Goal: Task Accomplishment & Management: Manage account settings

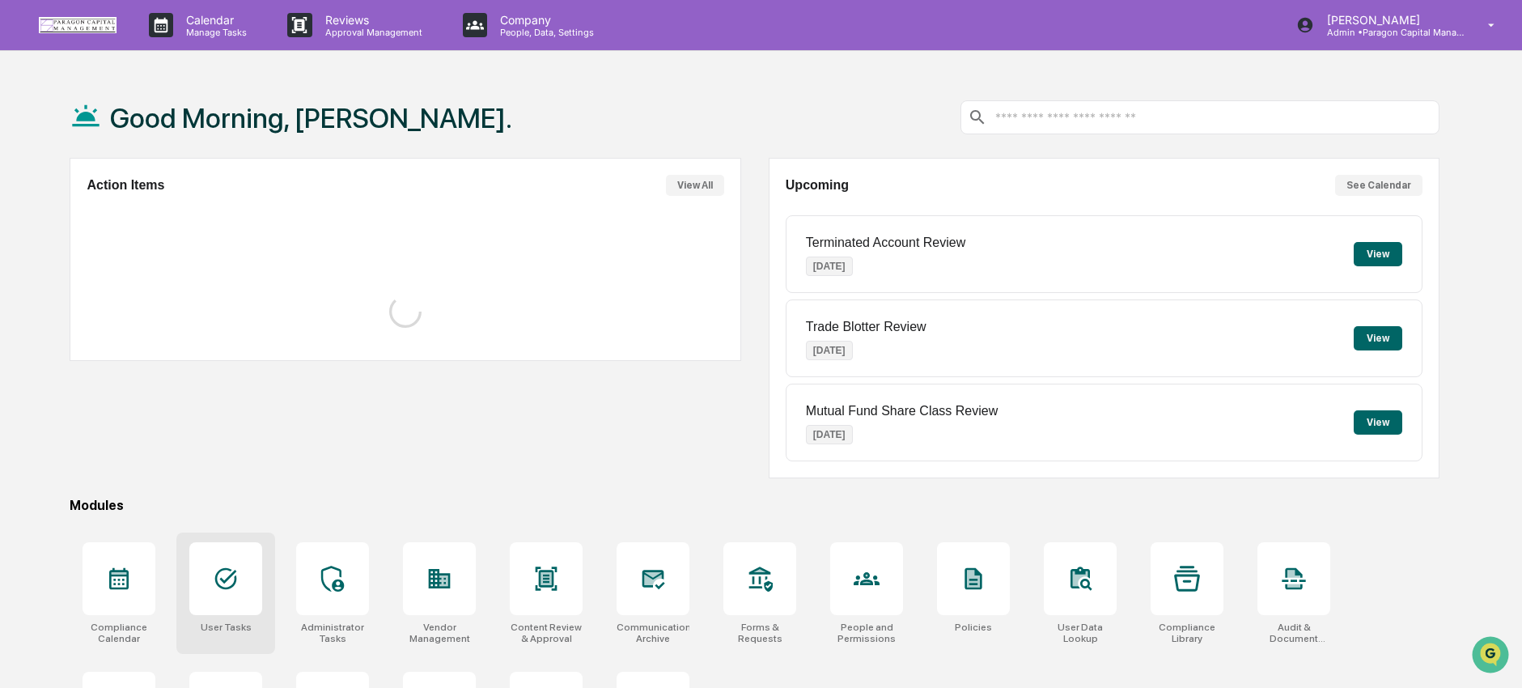
click at [247, 570] on div at bounding box center [225, 578] width 73 height 73
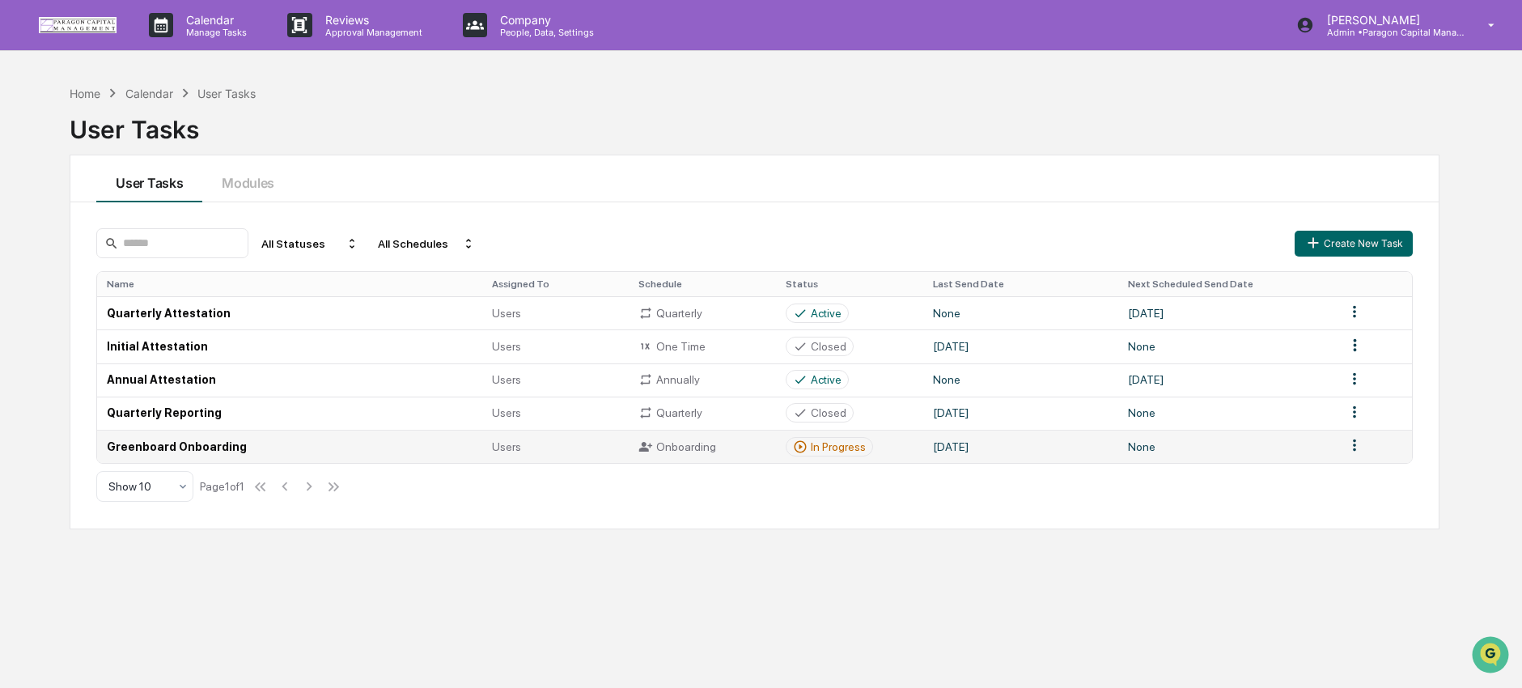
click at [712, 451] on div "Onboarding" at bounding box center [702, 446] width 128 height 15
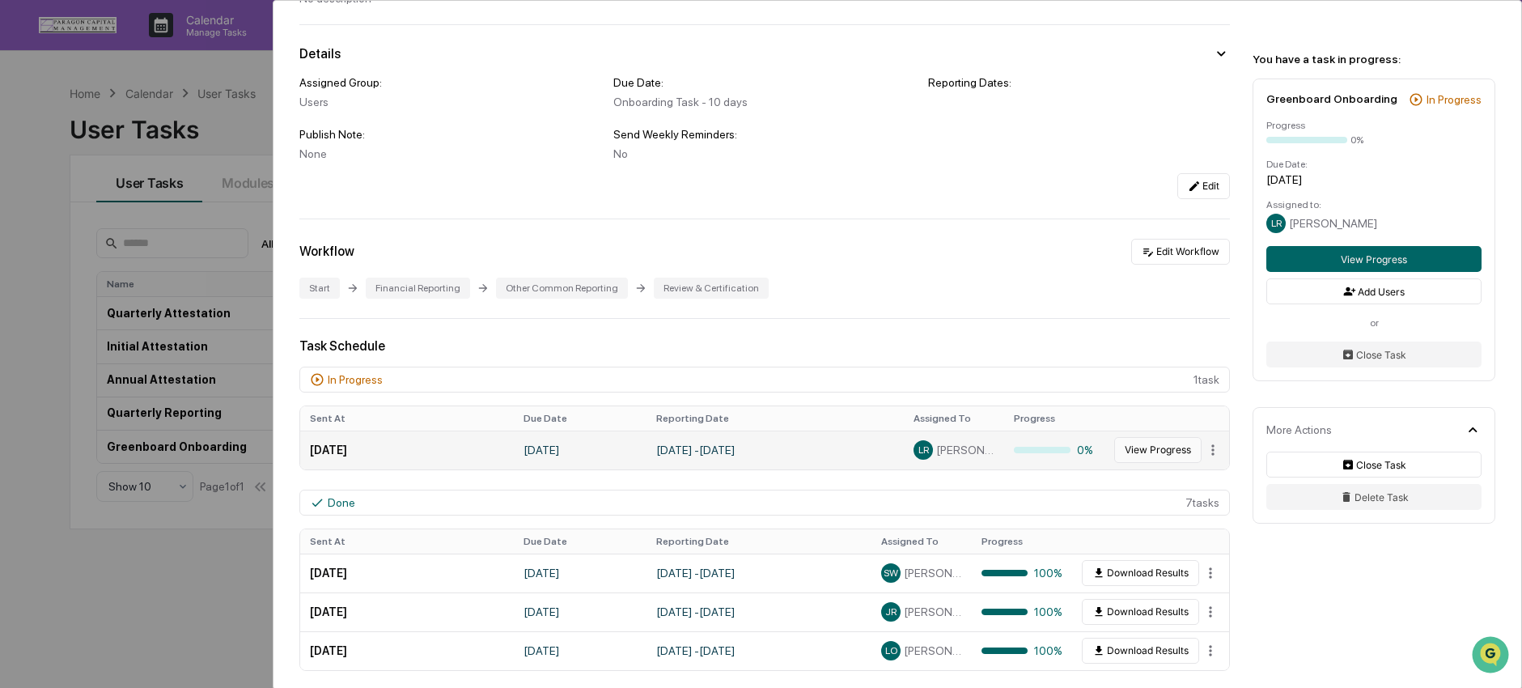
scroll to position [112, 0]
click at [1204, 450] on html "Calendar Manage Tasks Reviews Approval Management Company People, Data, Setting…" at bounding box center [761, 344] width 1522 height 688
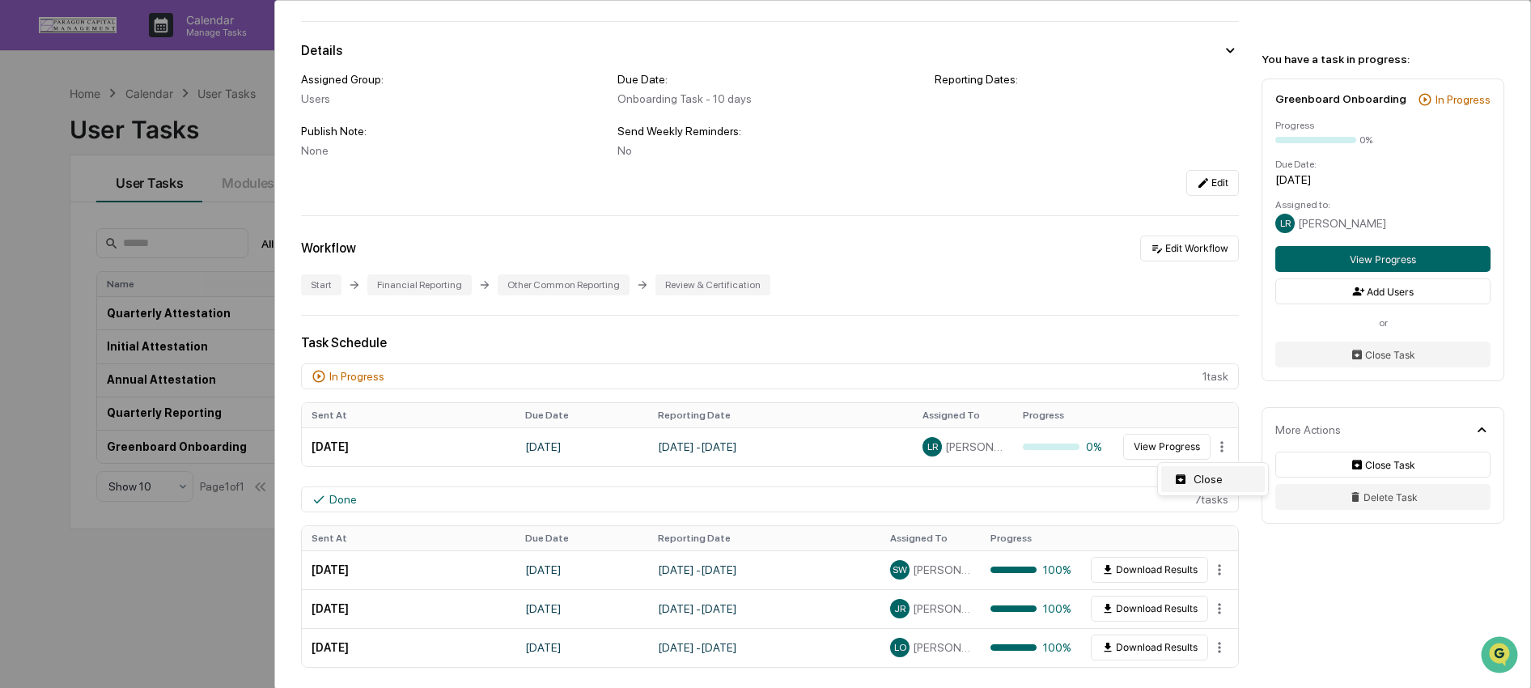
click at [1217, 477] on div "Close" at bounding box center [1213, 479] width 104 height 26
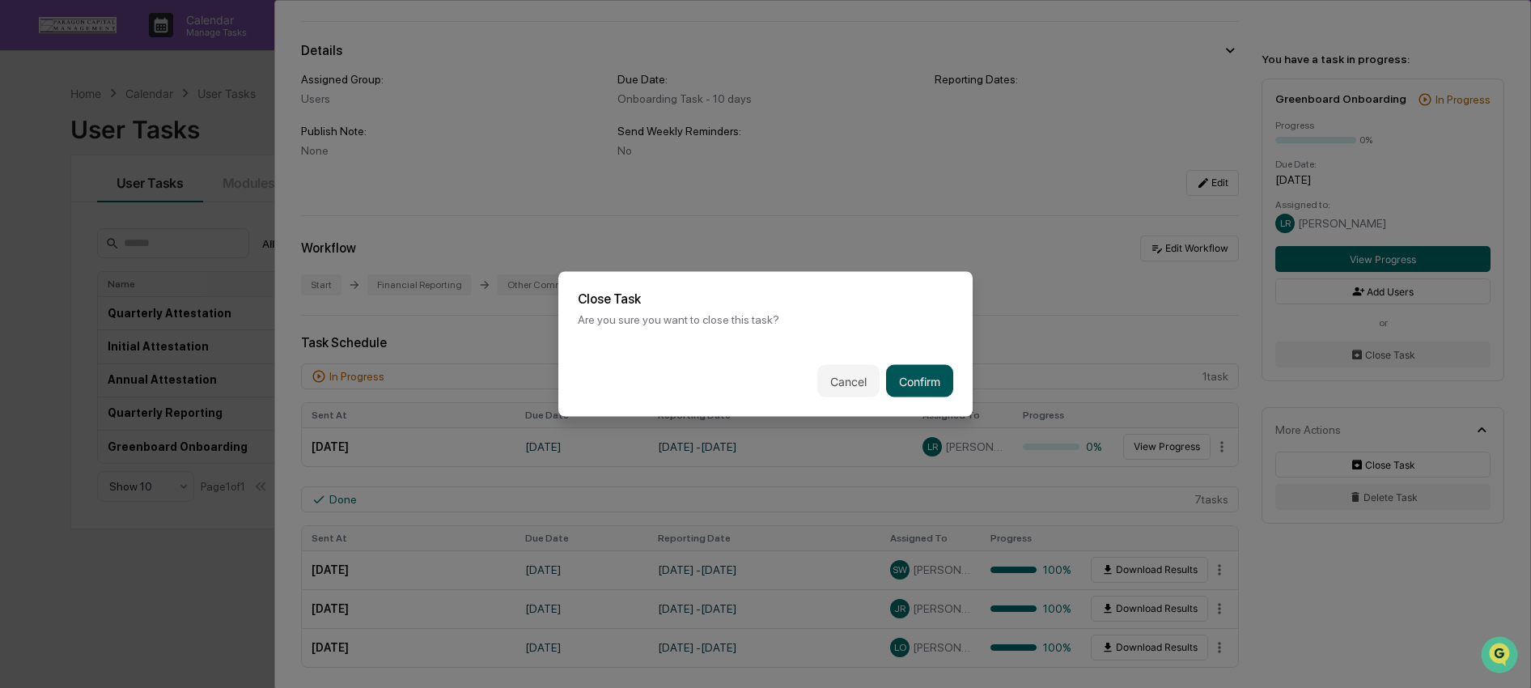
click at [941, 385] on button "Confirm" at bounding box center [919, 381] width 67 height 32
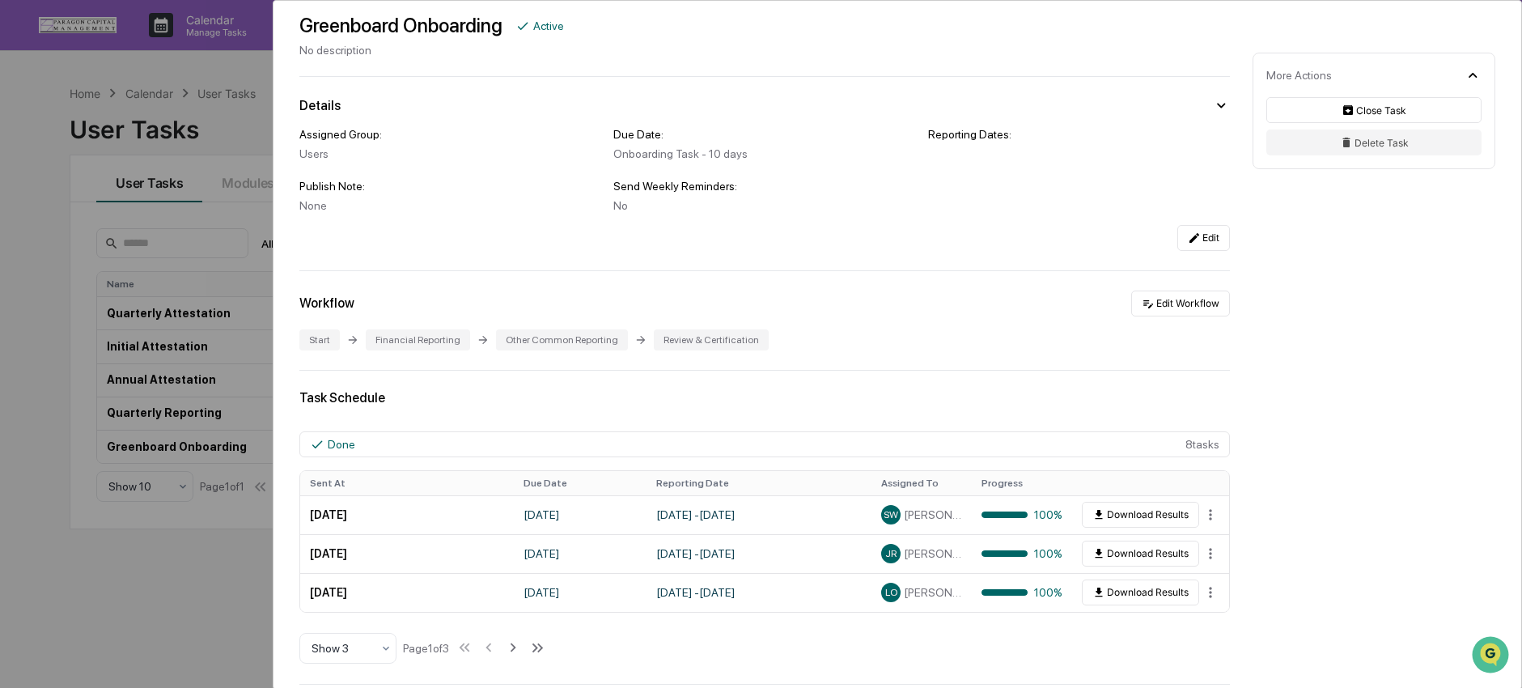
scroll to position [0, 0]
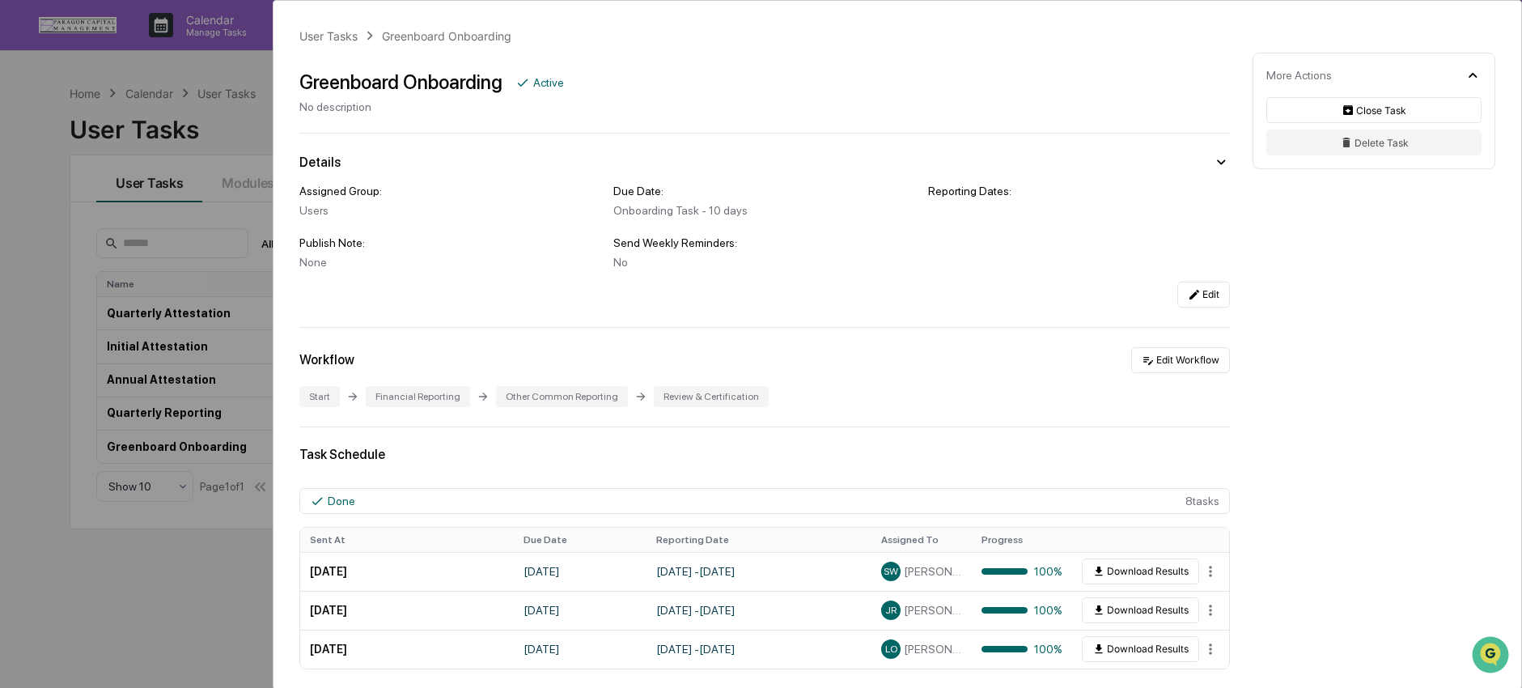
click at [61, 121] on div "User Tasks Greenboard Onboarding Greenboard Onboarding Active No description De…" at bounding box center [761, 344] width 1522 height 688
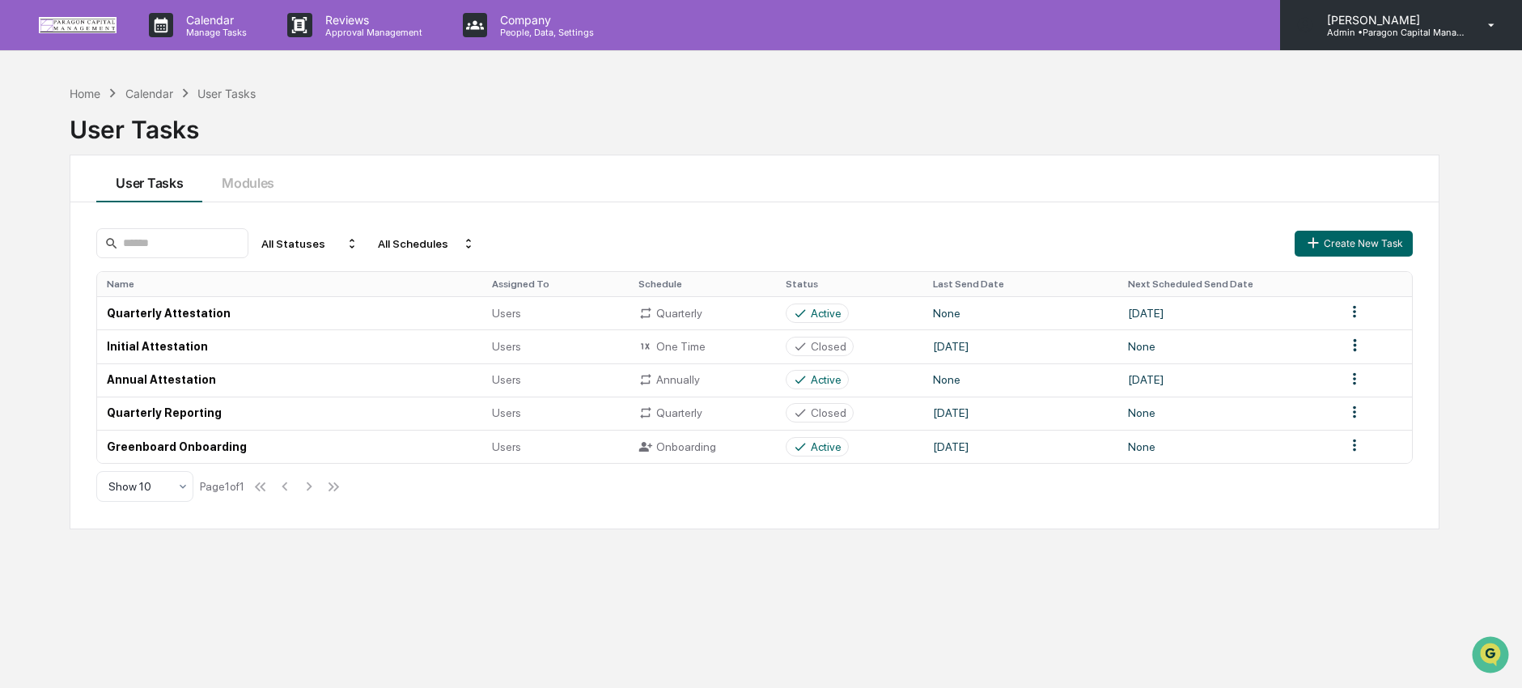
click at [1350, 22] on p "[PERSON_NAME]" at bounding box center [1389, 20] width 150 height 14
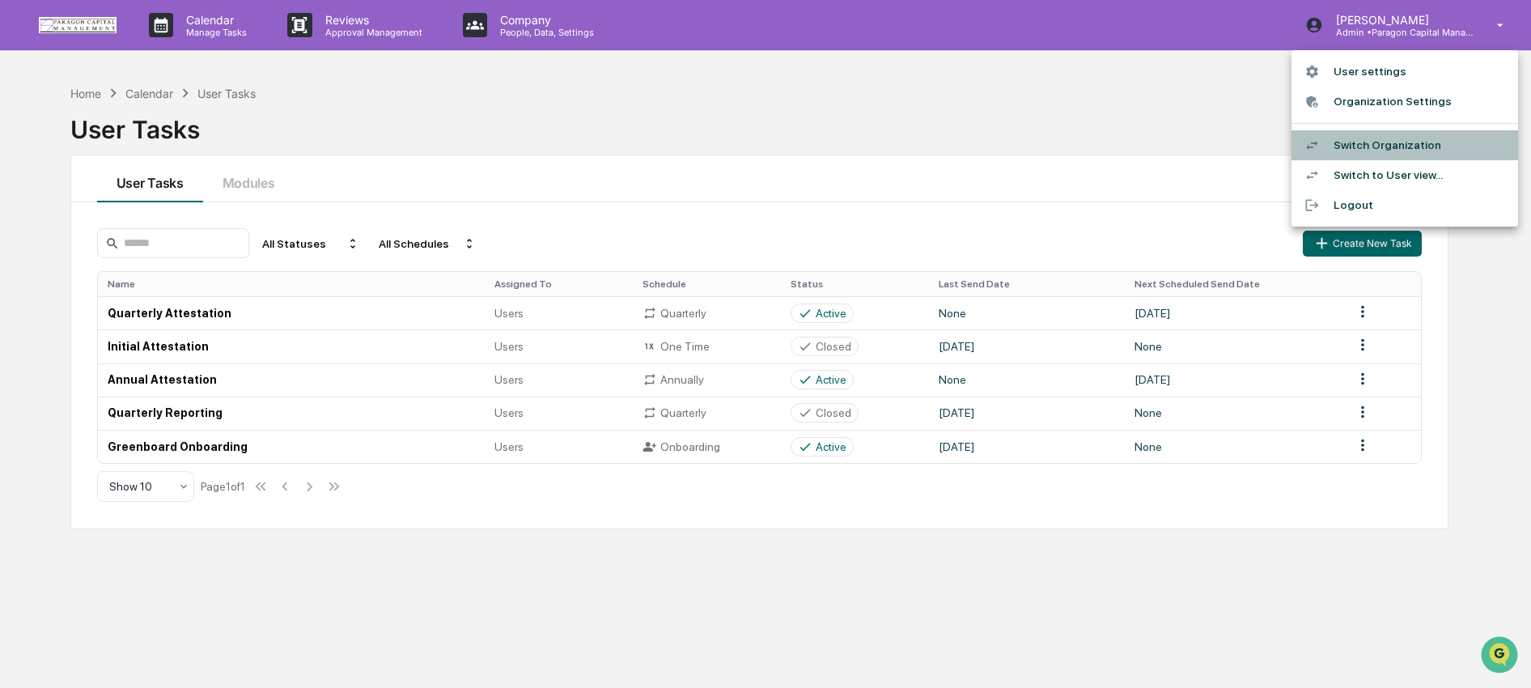
click at [1357, 148] on li "Switch Organization" at bounding box center [1404, 145] width 227 height 30
